Goal: Task Accomplishment & Management: Manage account settings

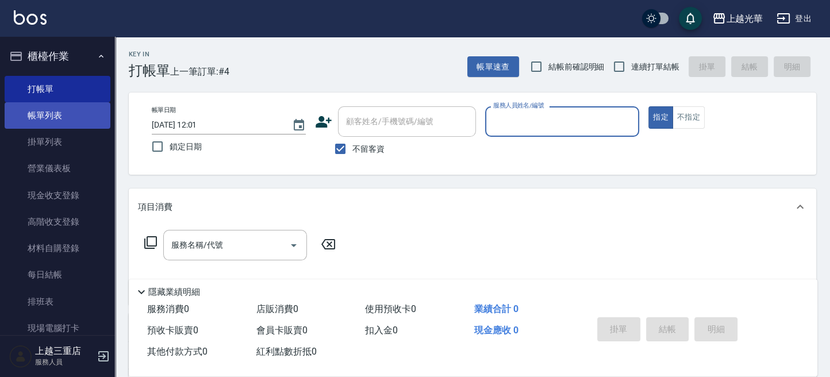
click at [20, 115] on link "帳單列表" at bounding box center [58, 115] width 106 height 26
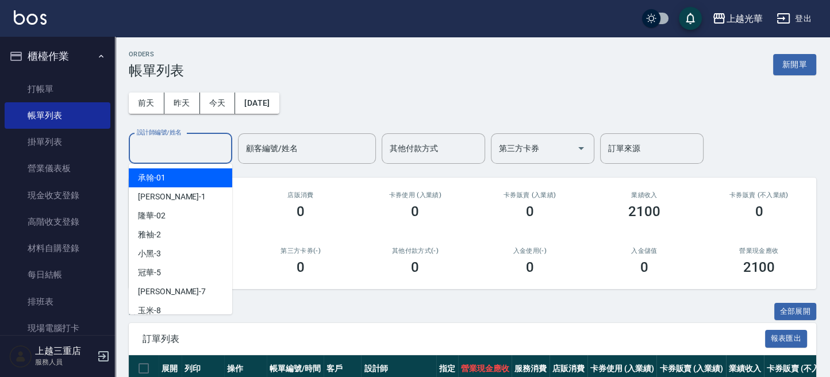
click at [198, 150] on input "設計師編號/姓名" at bounding box center [180, 149] width 93 height 20
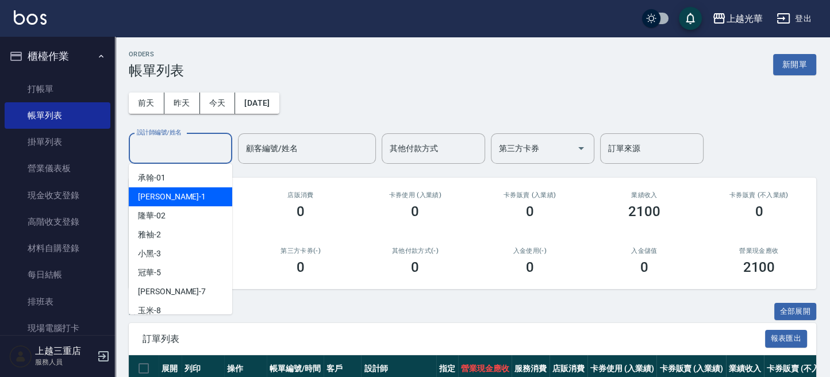
click at [183, 190] on div "小詹 -1" at bounding box center [181, 196] width 104 height 19
type input "[PERSON_NAME]-1"
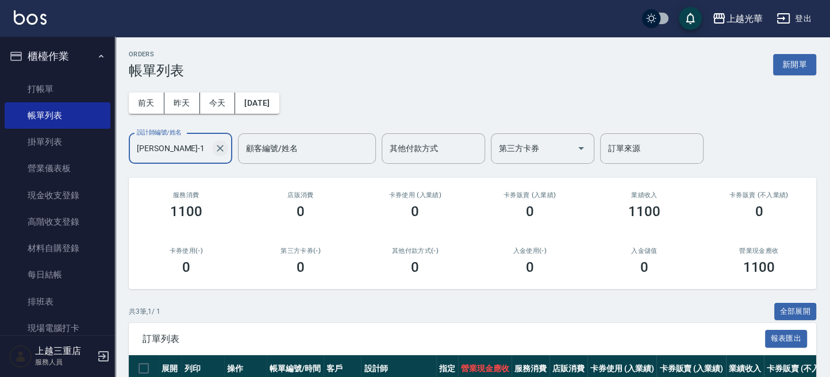
click at [220, 156] on button "Clear" at bounding box center [220, 148] width 16 height 16
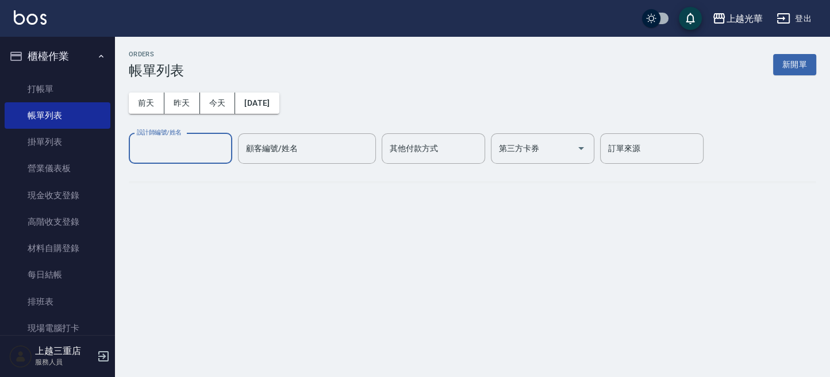
click at [216, 144] on input "設計師編號/姓名" at bounding box center [180, 149] width 93 height 20
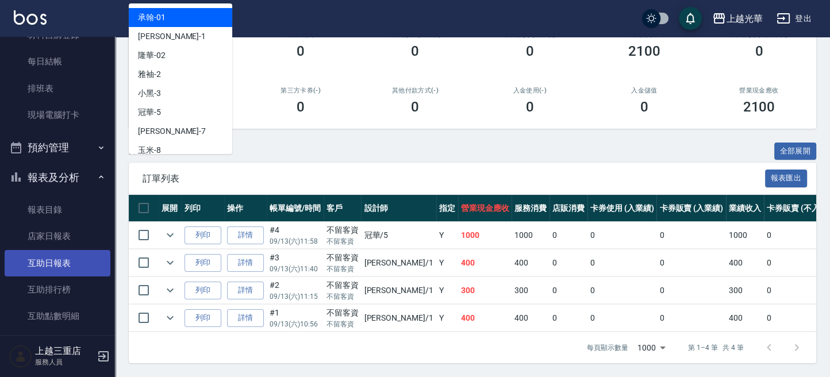
scroll to position [306, 0]
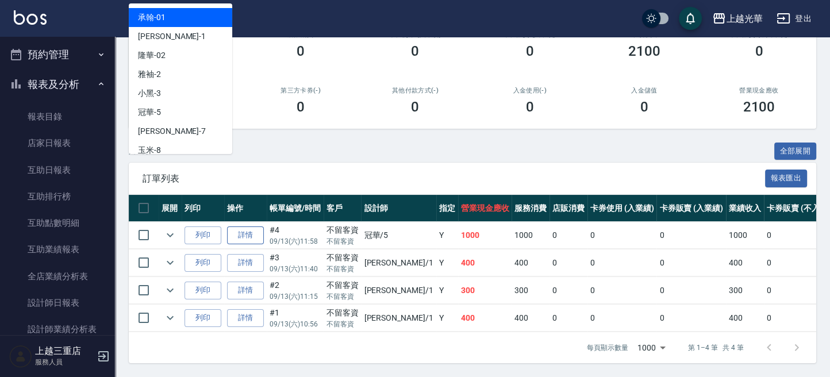
click at [244, 227] on link "詳情" at bounding box center [245, 236] width 37 height 18
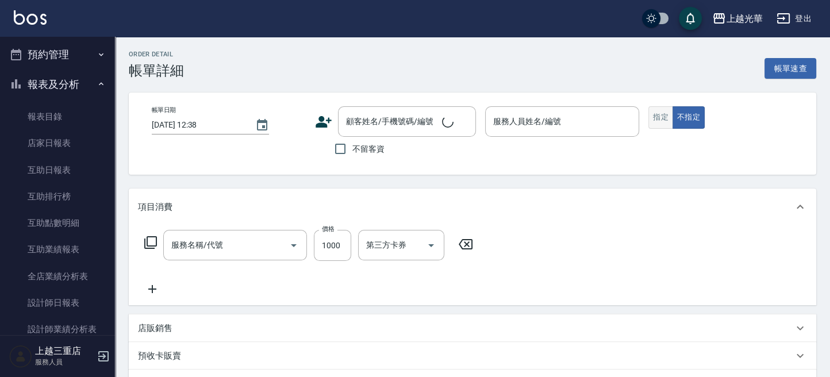
type input "[PERSON_NAME]5G護髮/單次(514)"
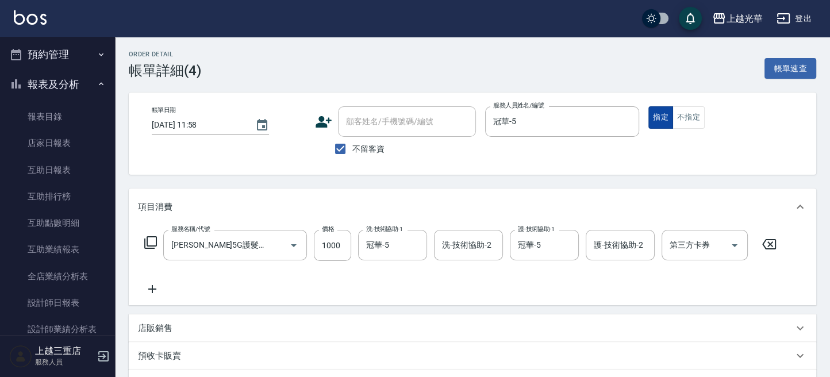
type input "[DATE] 11:58"
checkbox input "true"
type input "冠華-5"
click at [690, 121] on button "不指定" at bounding box center [689, 117] width 32 height 22
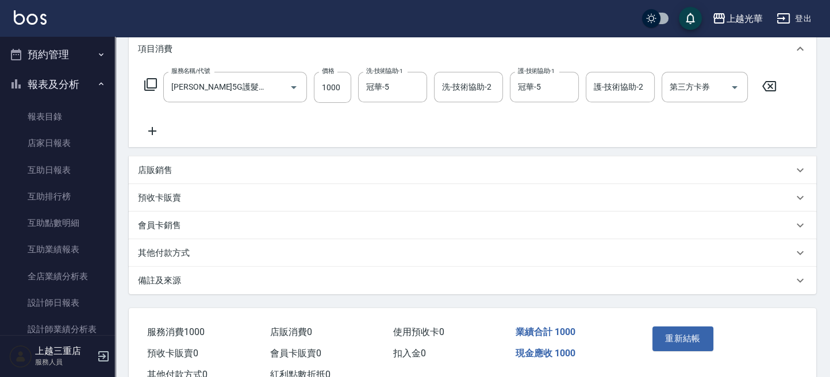
scroll to position [197, 0]
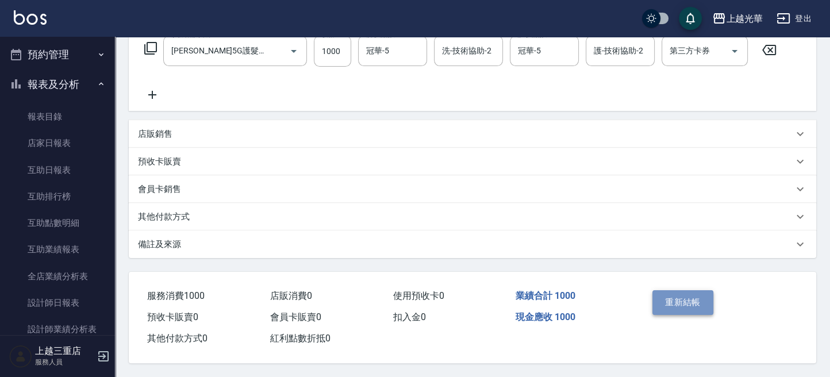
click at [693, 294] on button "重新結帳" at bounding box center [683, 302] width 61 height 24
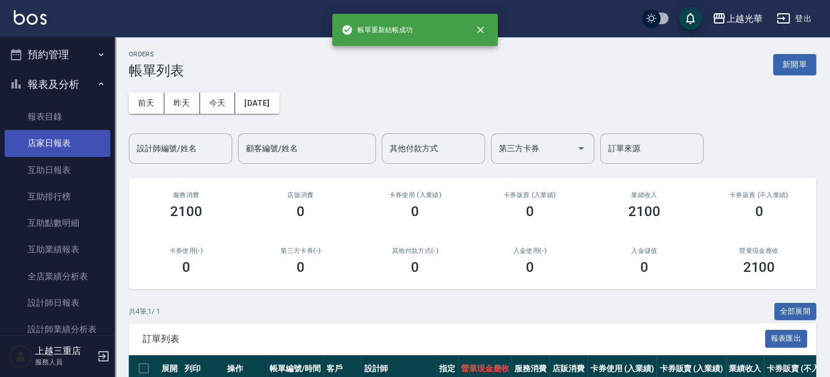
click at [62, 143] on link "店家日報表" at bounding box center [58, 143] width 106 height 26
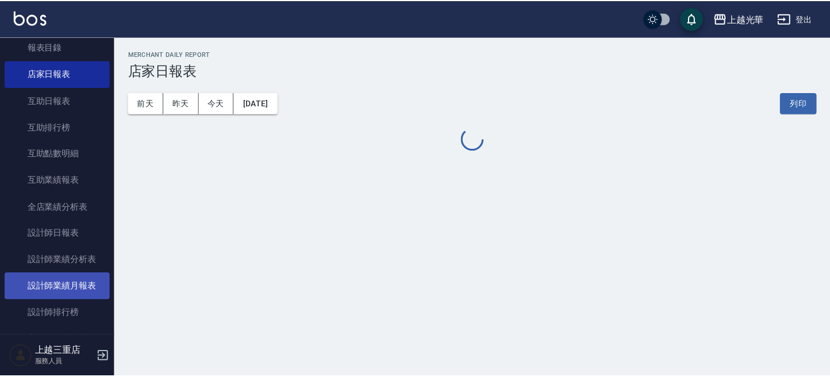
scroll to position [324, 0]
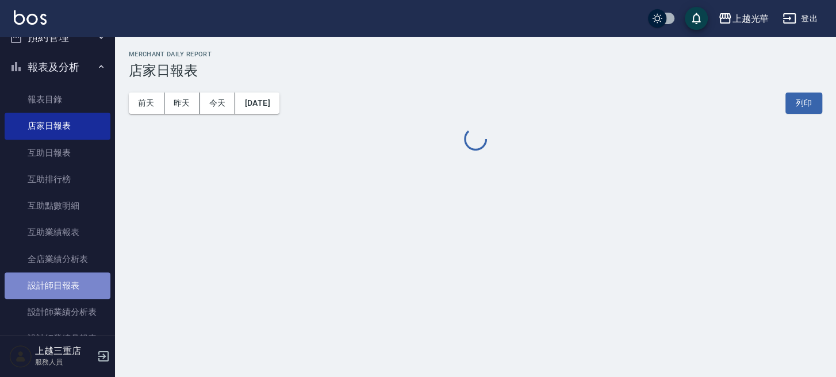
click at [85, 282] on link "設計師日報表" at bounding box center [58, 286] width 106 height 26
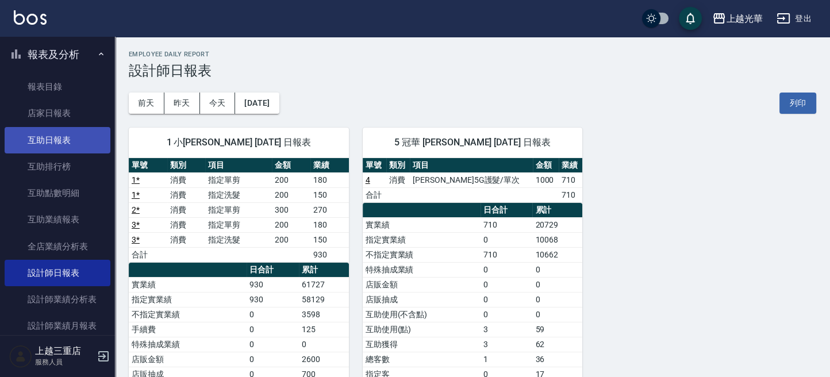
scroll to position [17, 0]
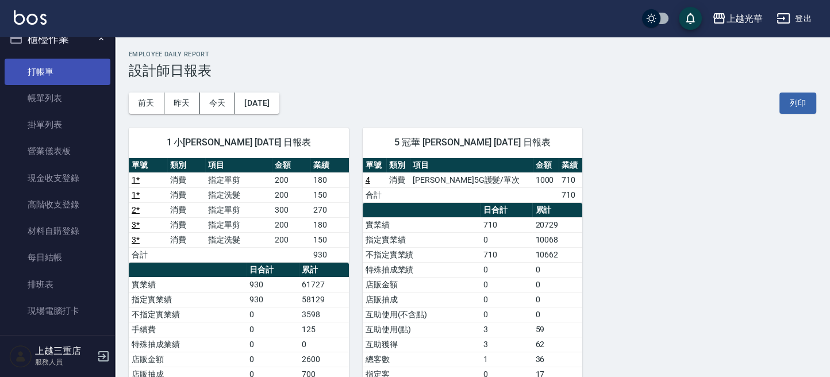
click at [56, 66] on link "打帳單" at bounding box center [58, 72] width 106 height 26
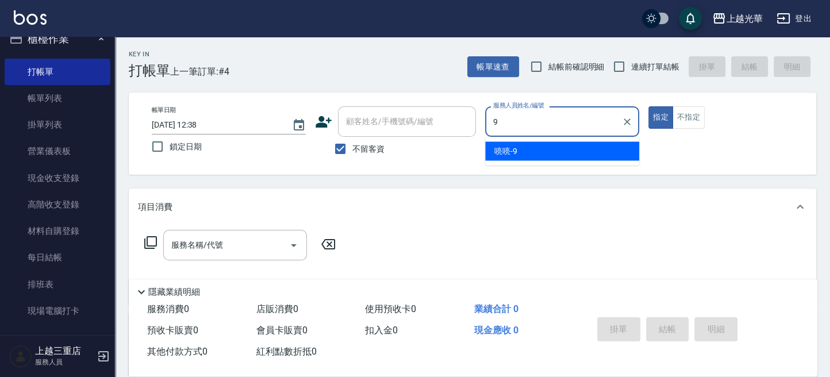
type input "喨喨-9"
type button "true"
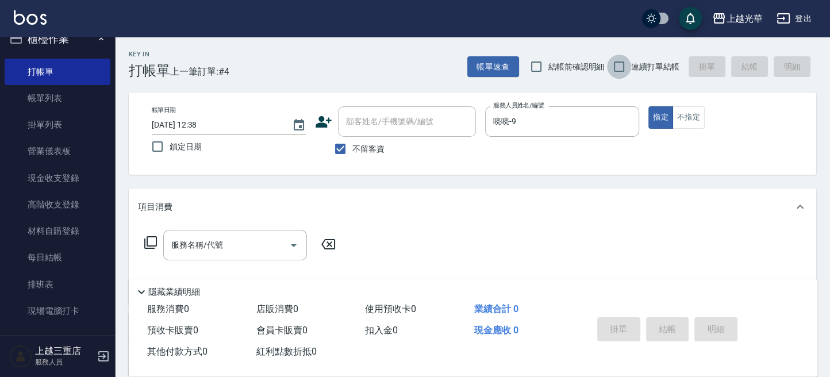
click at [623, 62] on input "連續打單結帳" at bounding box center [619, 67] width 24 height 24
checkbox input "true"
drag, startPoint x: 184, startPoint y: 233, endPoint x: 193, endPoint y: 243, distance: 13.0
click at [186, 233] on div "服務名稱/代號" at bounding box center [235, 245] width 144 height 30
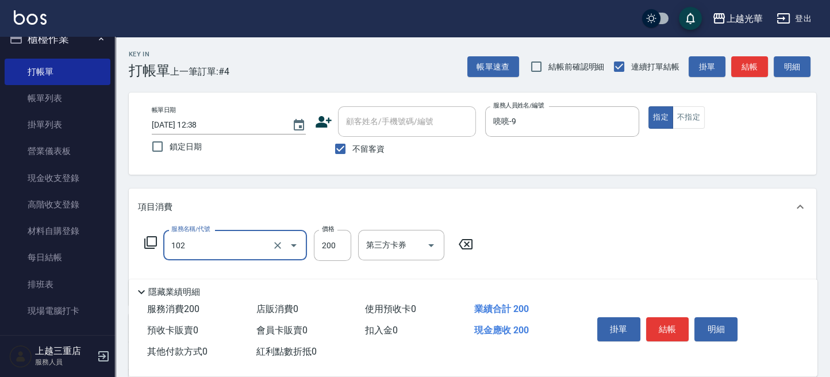
type input "指定洗髮(102)"
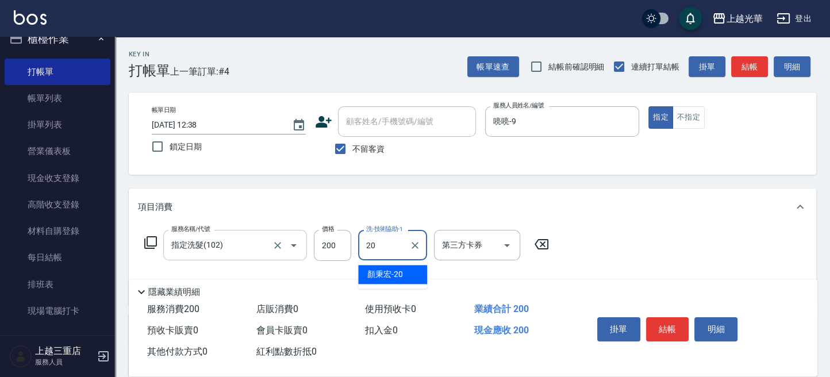
type input "[PERSON_NAME]-20"
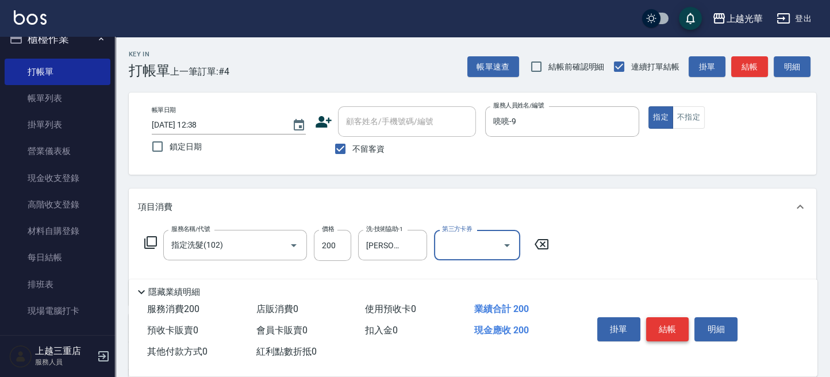
click at [683, 325] on button "結帳" at bounding box center [667, 329] width 43 height 24
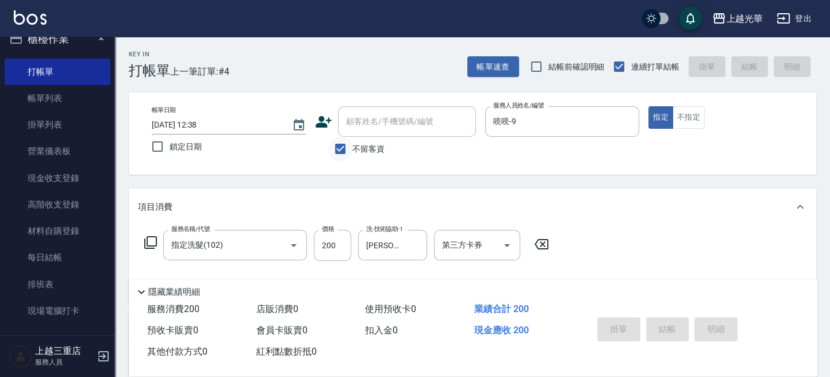
type input "[DATE] 12:39"
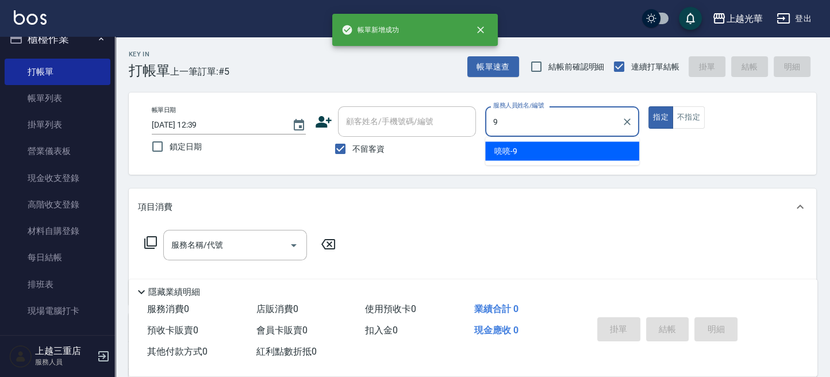
type input "喨喨-9"
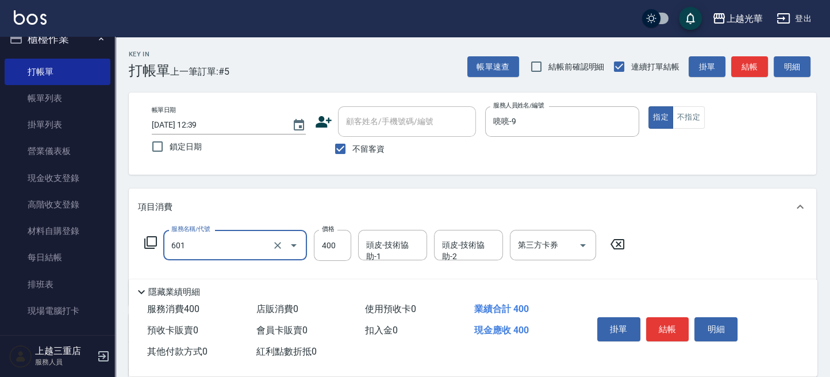
type input "髮原素活養健康洗(601)"
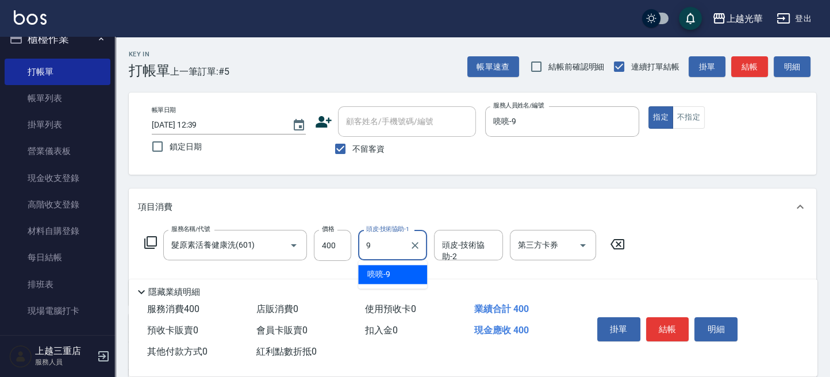
type input "喨喨-9"
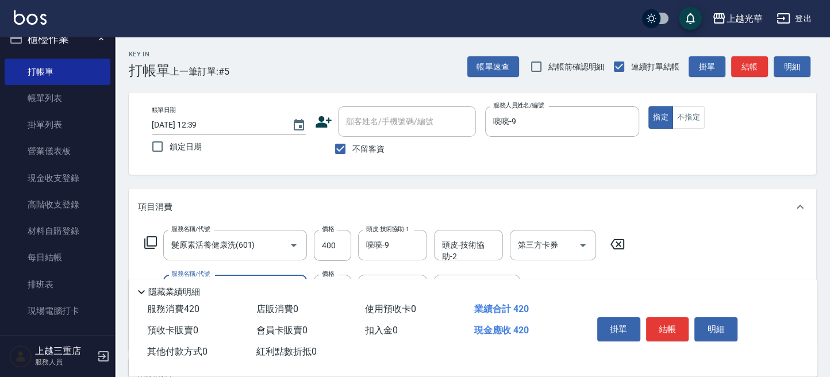
type input "潤絲(801)"
type input "喨喨-9"
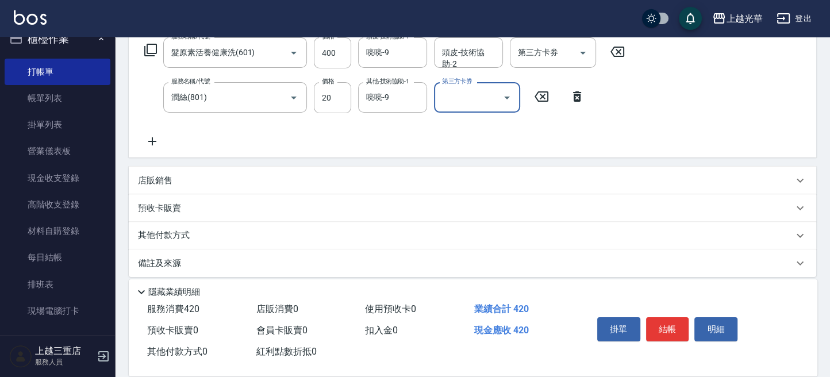
scroll to position [201, 0]
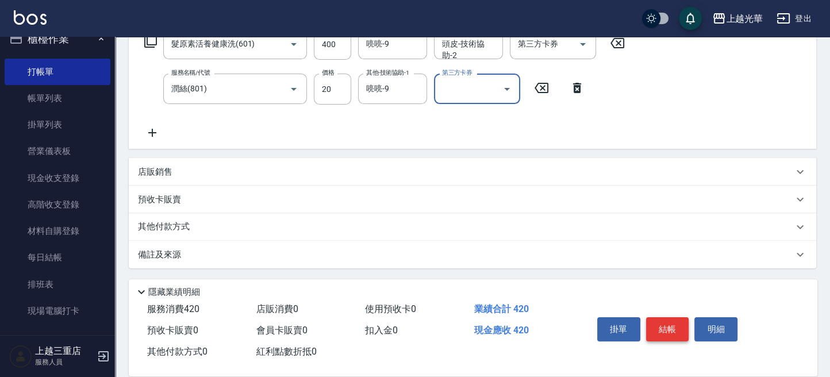
click at [660, 325] on button "結帳" at bounding box center [667, 329] width 43 height 24
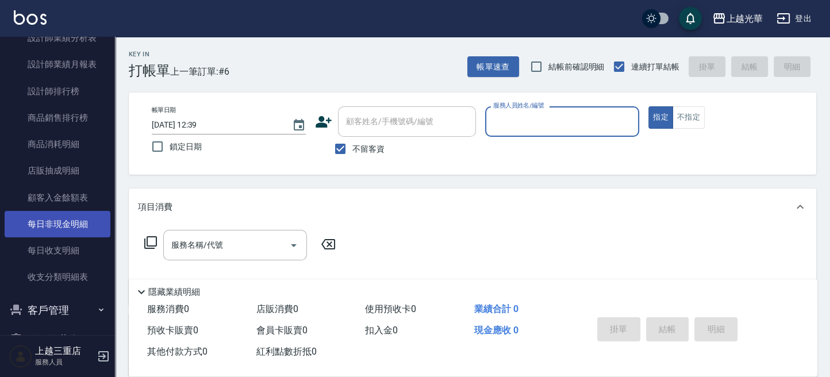
scroll to position [631, 0]
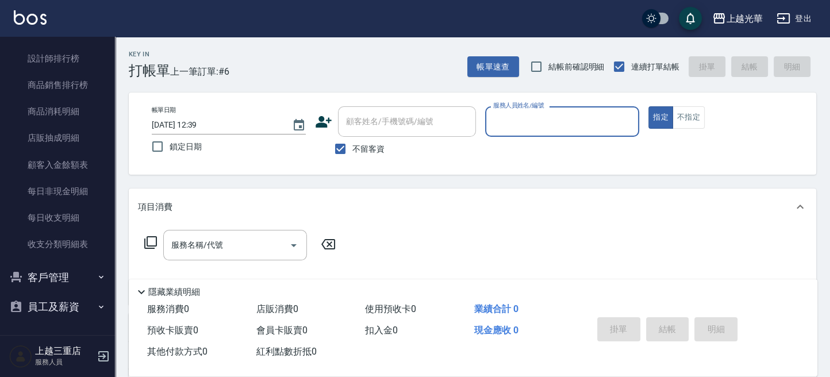
click at [58, 271] on button "客戶管理" at bounding box center [58, 278] width 106 height 30
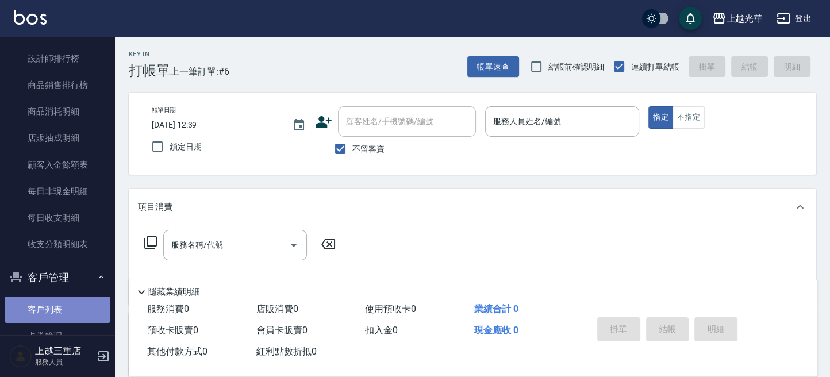
click at [89, 304] on link "客戶列表" at bounding box center [58, 310] width 106 height 26
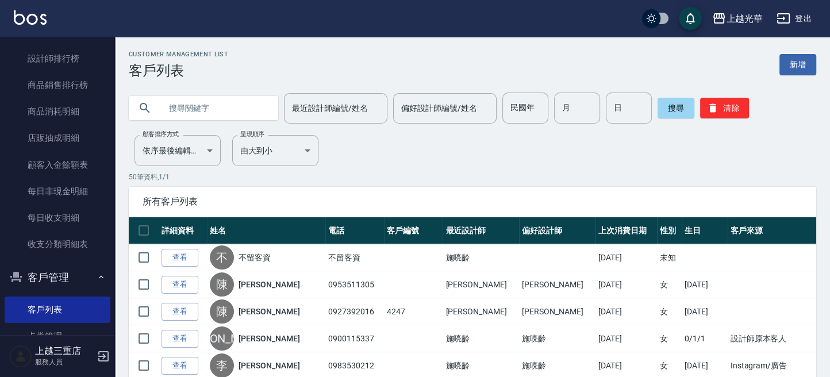
click at [158, 99] on div at bounding box center [204, 108] width 150 height 24
click at [169, 105] on input "text" at bounding box center [215, 108] width 108 height 31
type input "[PERSON_NAME]"
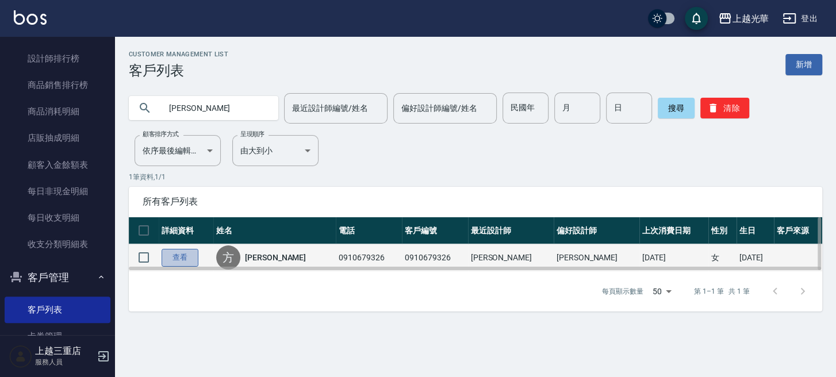
click at [177, 259] on link "查看" at bounding box center [180, 258] width 37 height 18
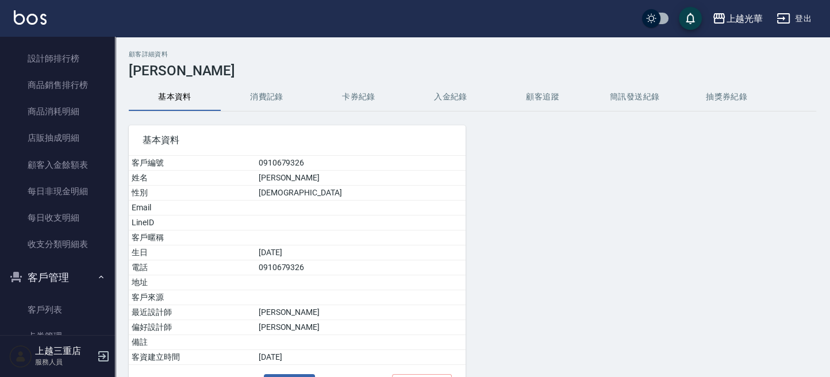
click at [255, 95] on button "消費記錄" at bounding box center [267, 97] width 92 height 28
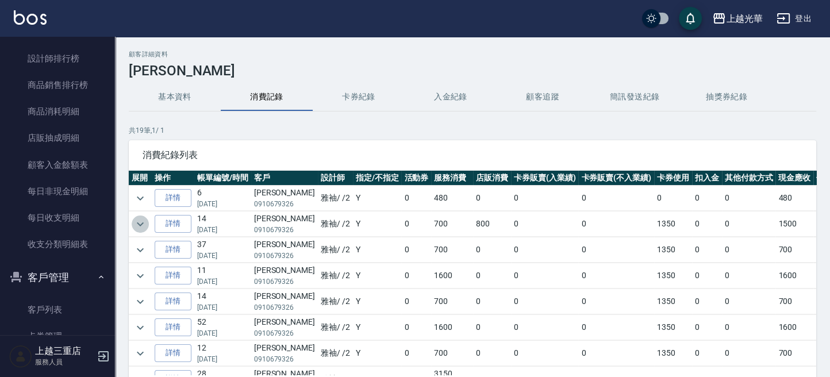
click at [140, 223] on icon "expand row" at bounding box center [140, 224] width 14 height 14
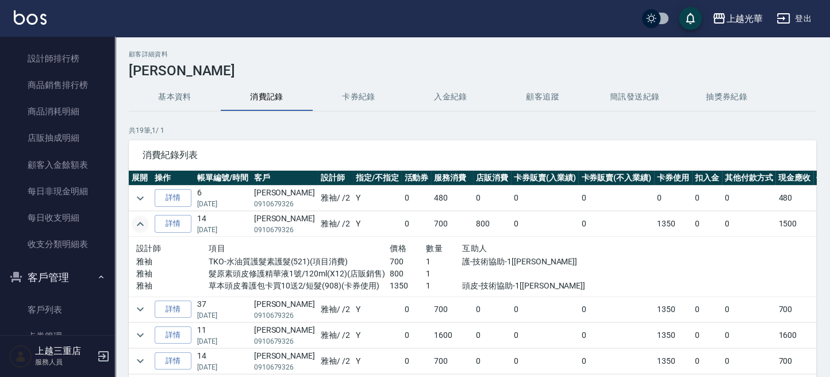
click at [40, 19] on img at bounding box center [30, 17] width 33 height 14
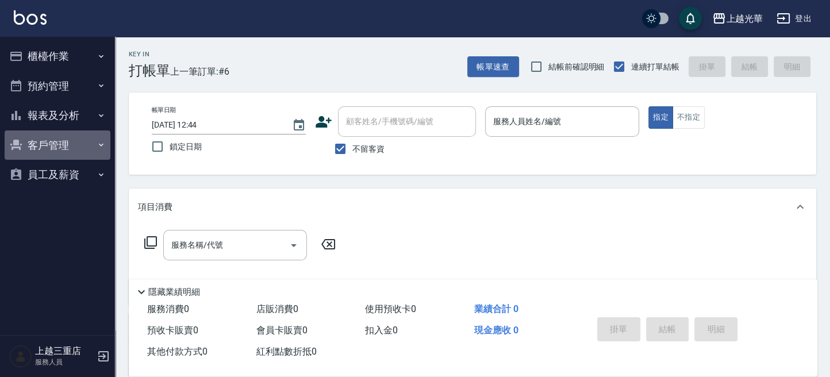
click at [40, 144] on button "客戶管理" at bounding box center [58, 146] width 106 height 30
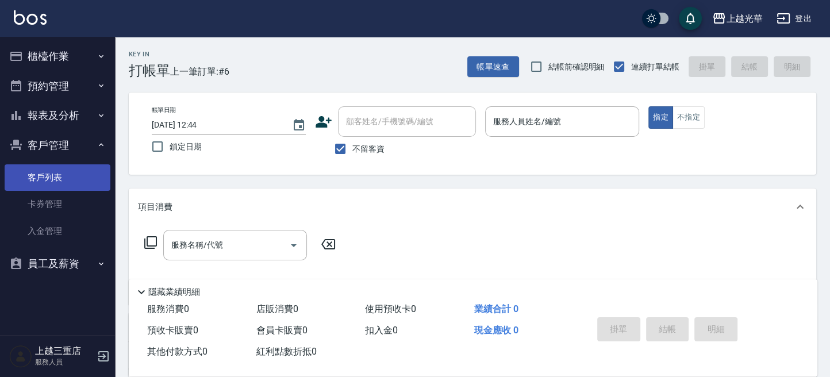
click at [88, 181] on link "客戶列表" at bounding box center [58, 177] width 106 height 26
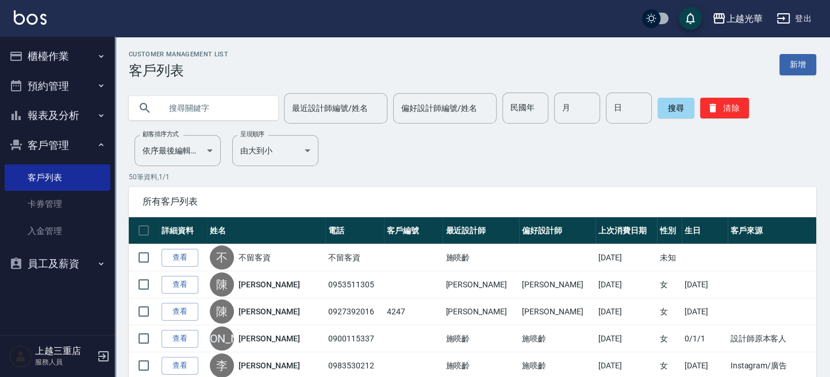
click at [162, 106] on input "text" at bounding box center [215, 108] width 108 height 31
type input "[PERSON_NAME]"
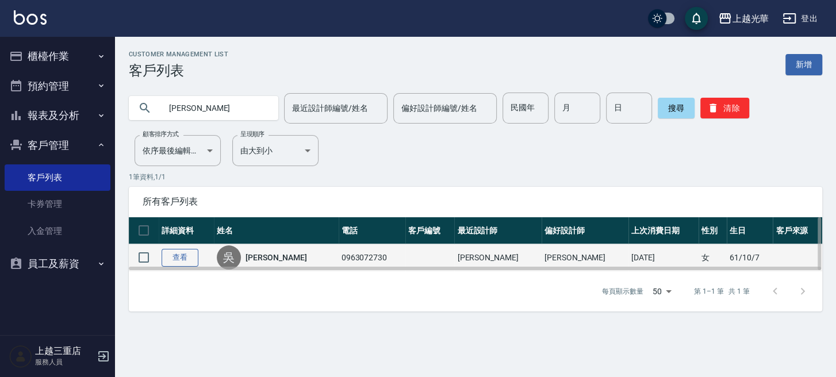
click at [178, 258] on link "查看" at bounding box center [180, 258] width 37 height 18
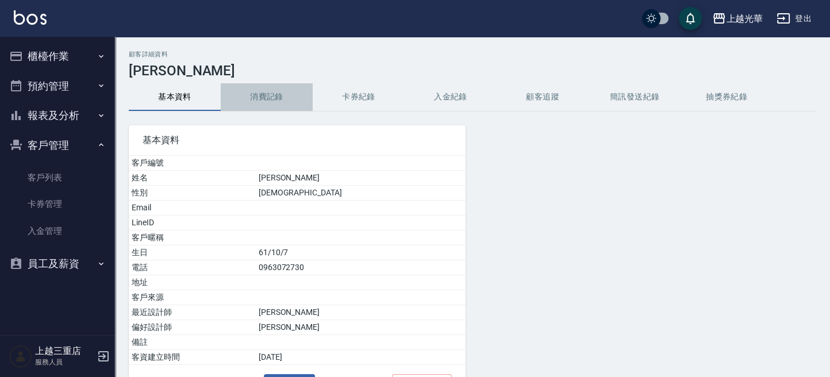
click at [274, 98] on button "消費記錄" at bounding box center [267, 97] width 92 height 28
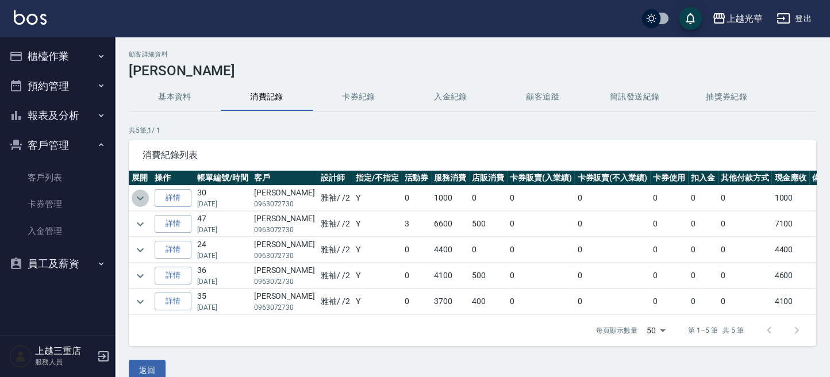
click at [140, 195] on icon "expand row" at bounding box center [140, 198] width 14 height 14
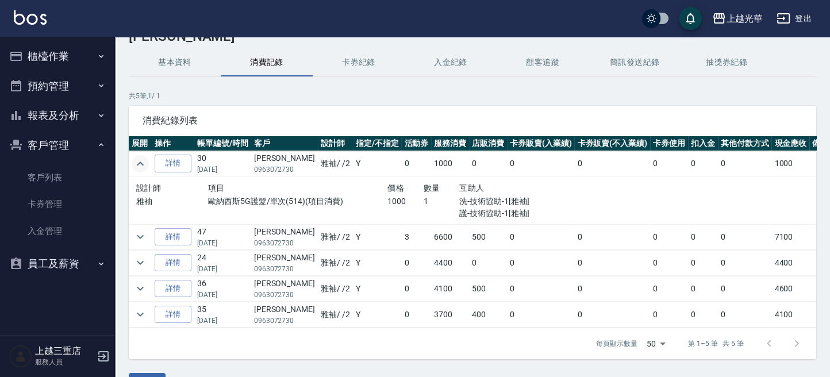
scroll to position [63, 0]
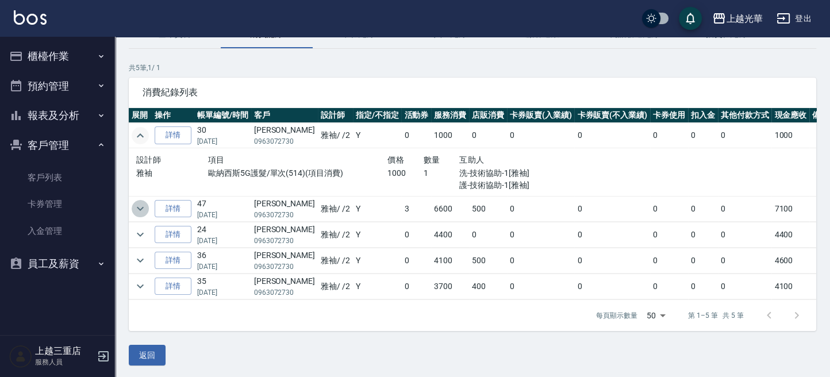
click at [139, 209] on icon "expand row" at bounding box center [140, 209] width 14 height 14
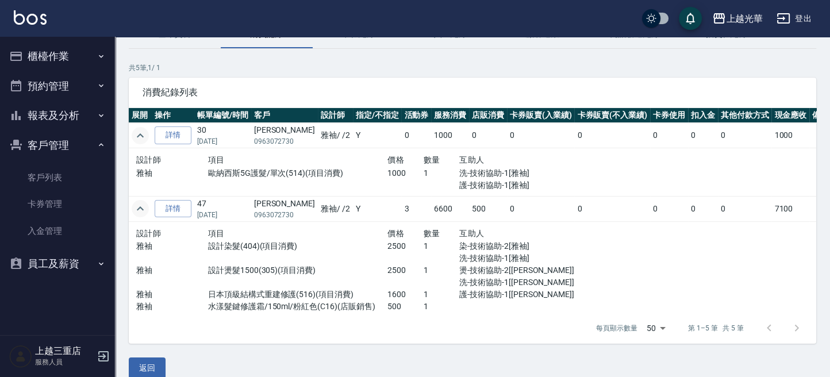
click at [23, 22] on img at bounding box center [30, 17] width 33 height 14
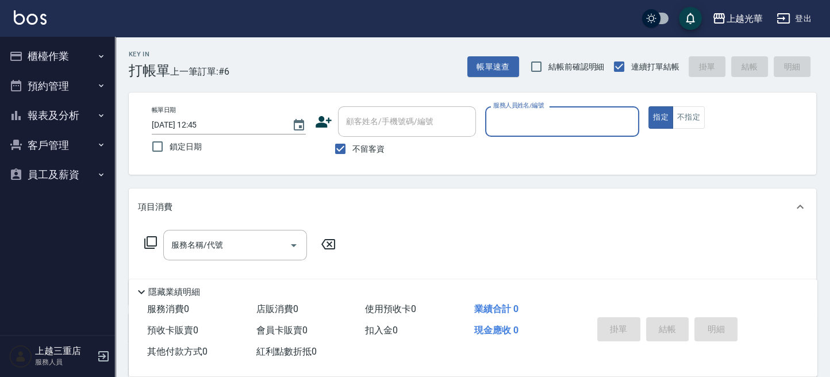
click at [33, 48] on button "櫃檯作業" at bounding box center [58, 56] width 106 height 30
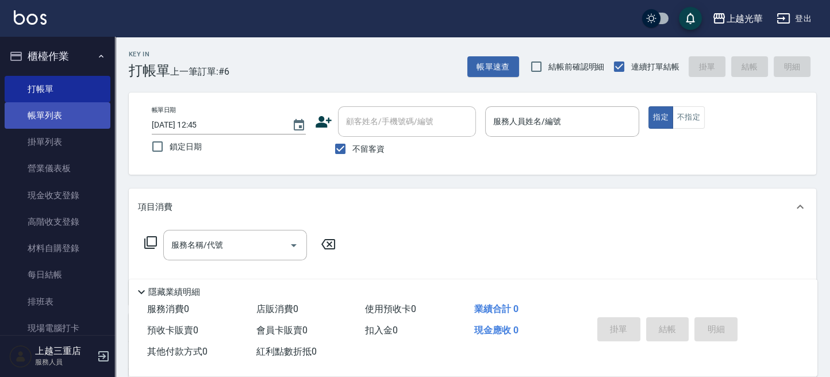
click at [43, 112] on link "帳單列表" at bounding box center [58, 115] width 106 height 26
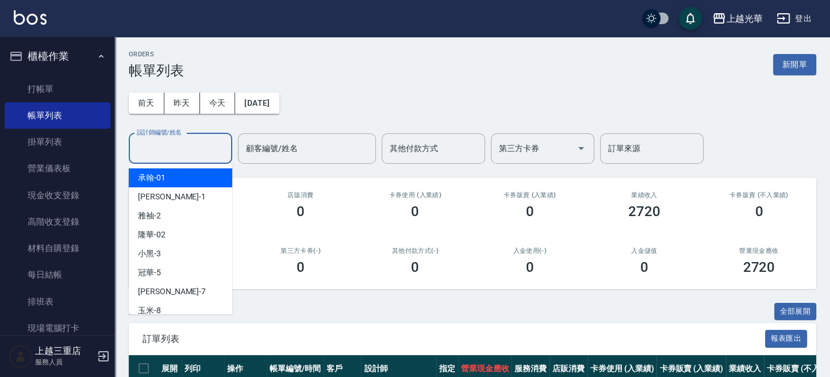
click at [201, 154] on input "設計師編號/姓名" at bounding box center [180, 149] width 93 height 20
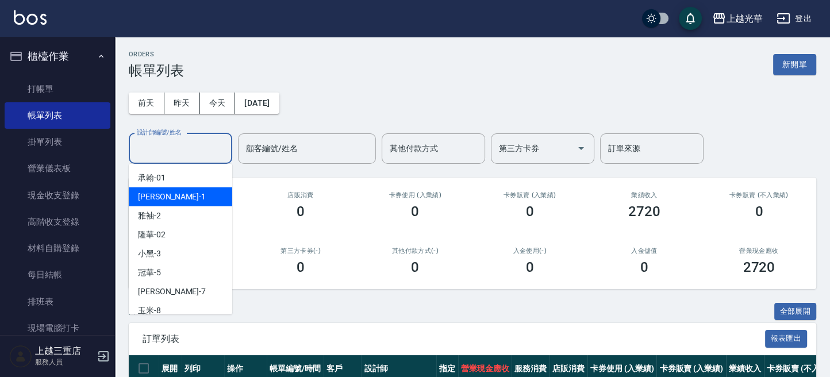
click at [185, 194] on div "小詹 -1" at bounding box center [181, 196] width 104 height 19
type input "[PERSON_NAME]-1"
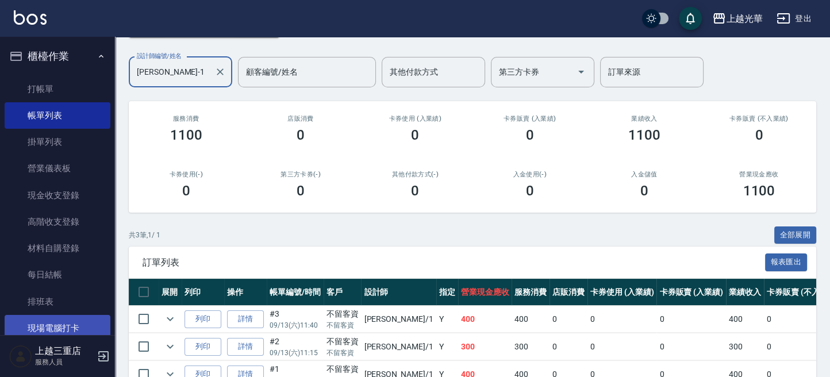
scroll to position [143, 0]
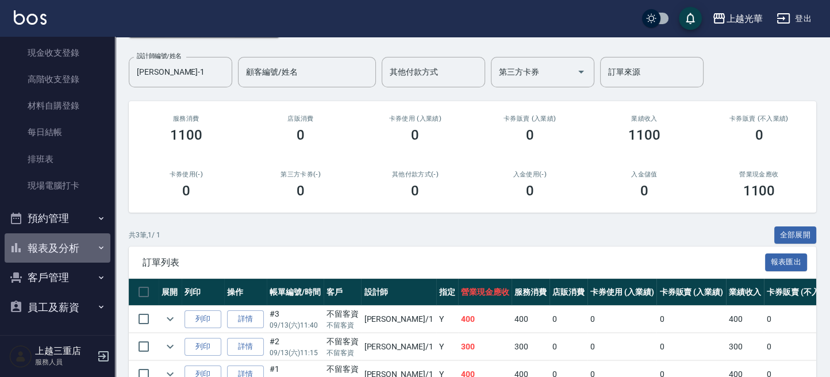
click at [68, 242] on button "報表及分析" at bounding box center [58, 248] width 106 height 30
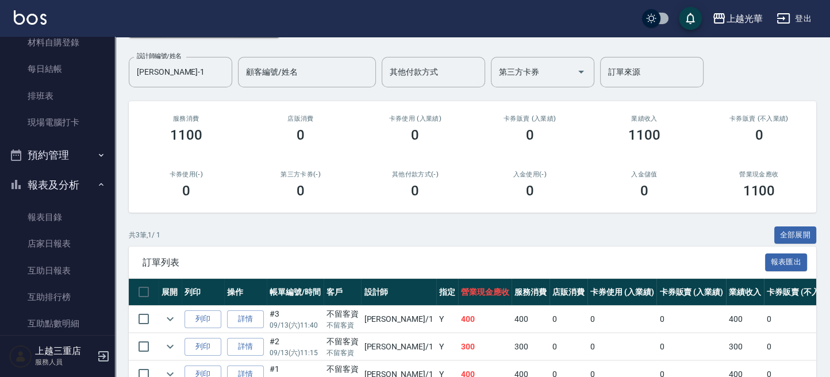
scroll to position [373, 0]
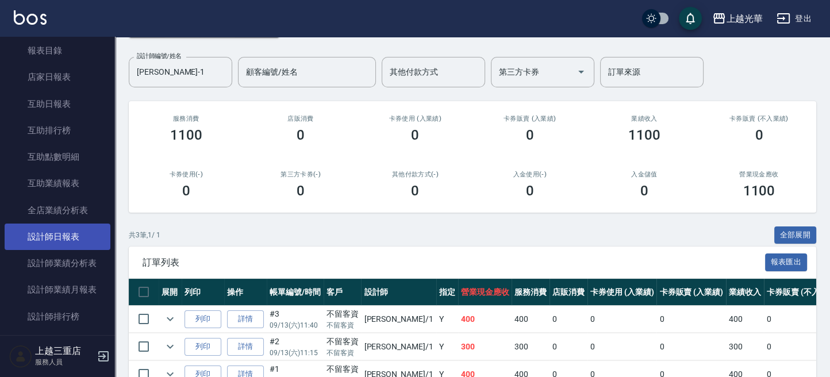
click at [73, 231] on link "設計師日報表" at bounding box center [58, 237] width 106 height 26
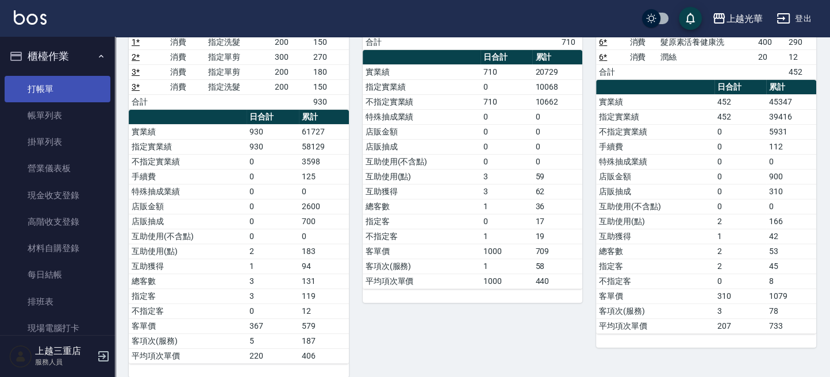
click at [55, 89] on link "打帳單" at bounding box center [58, 89] width 106 height 26
